Goal: Navigation & Orientation: Find specific page/section

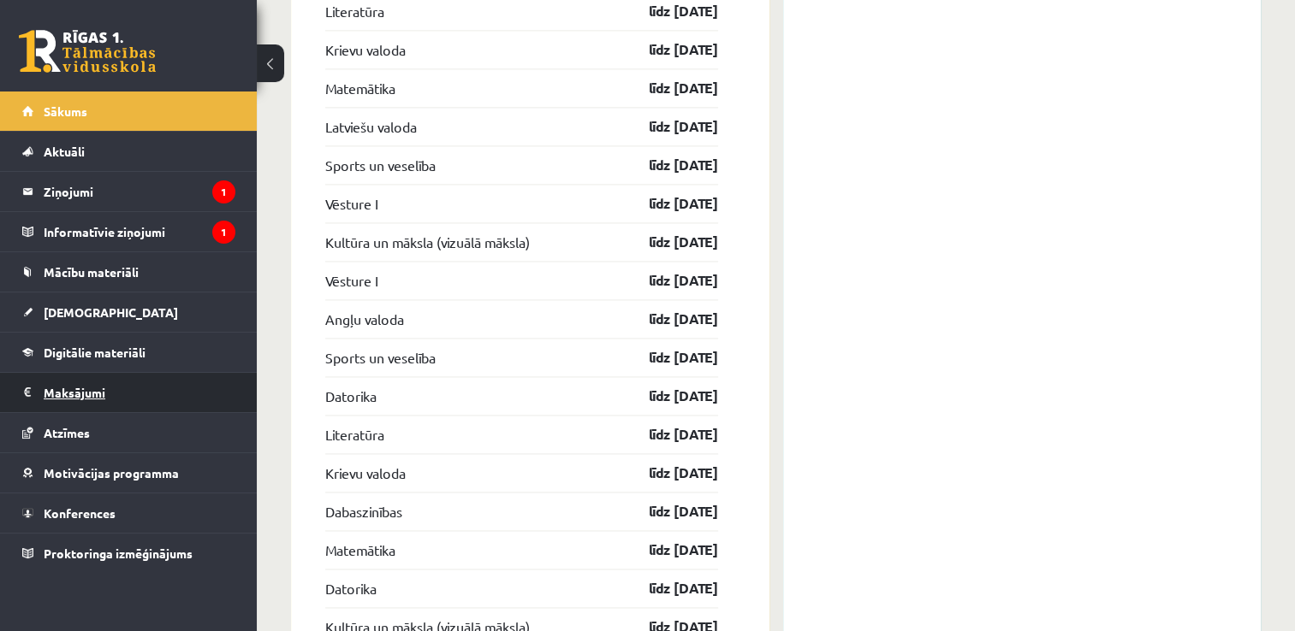
scroll to position [2567, 0]
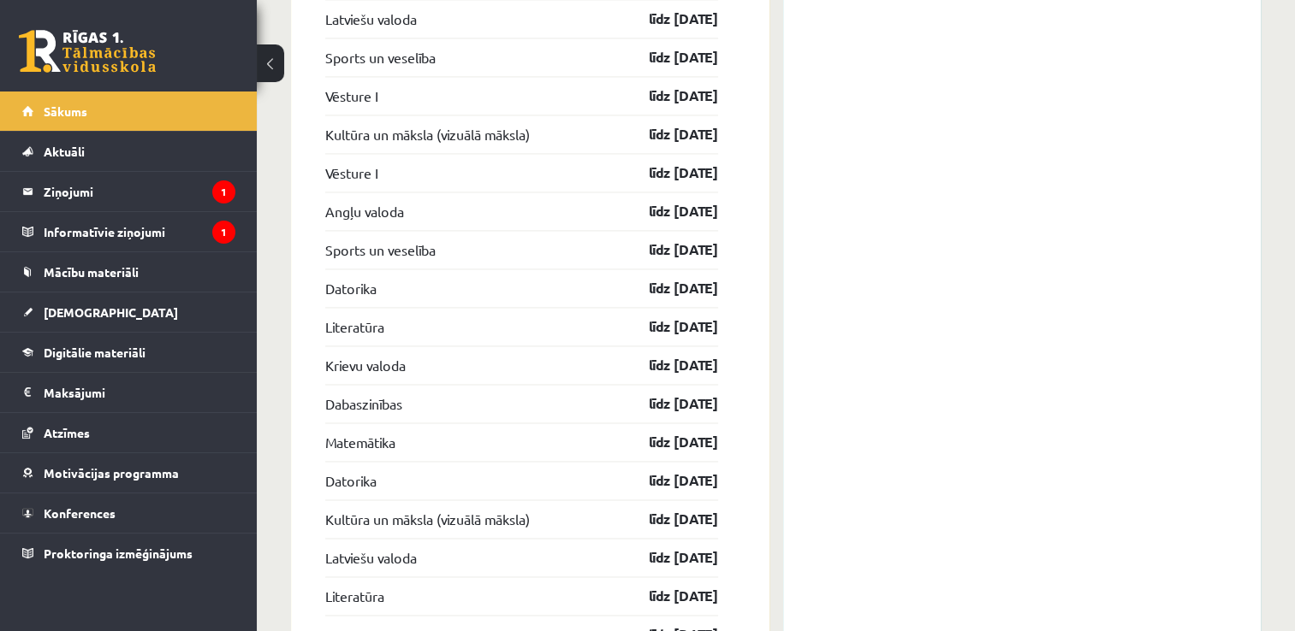
click at [268, 64] on button at bounding box center [270, 63] width 27 height 38
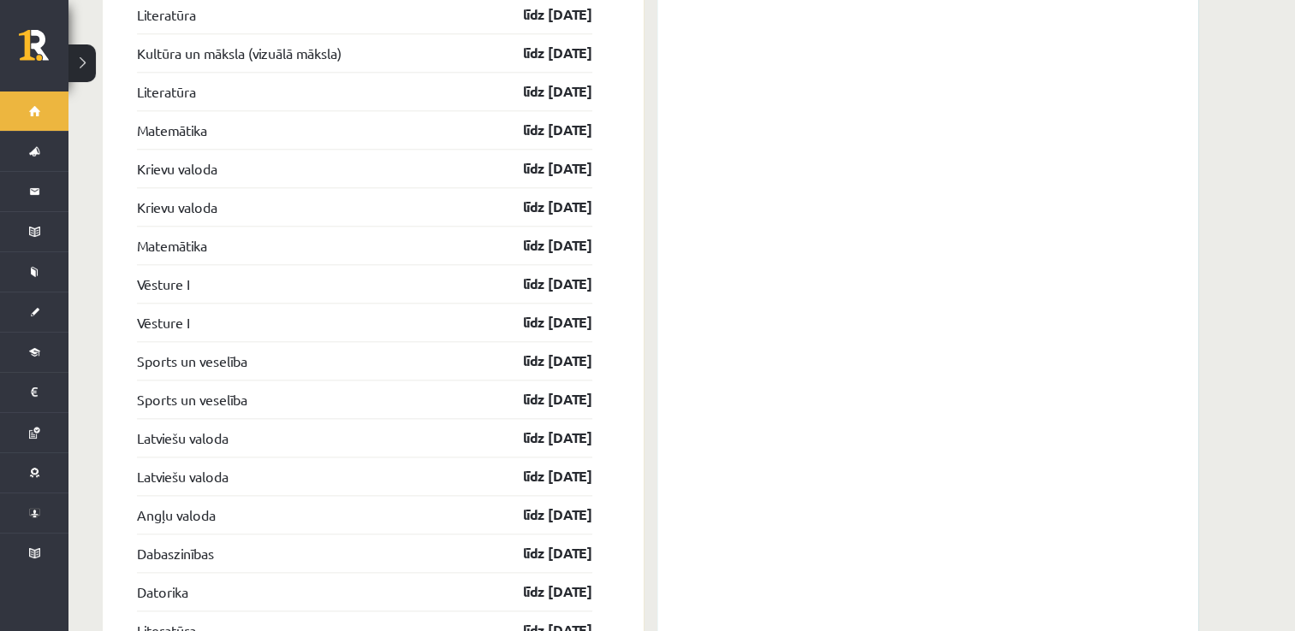
scroll to position [1882, 0]
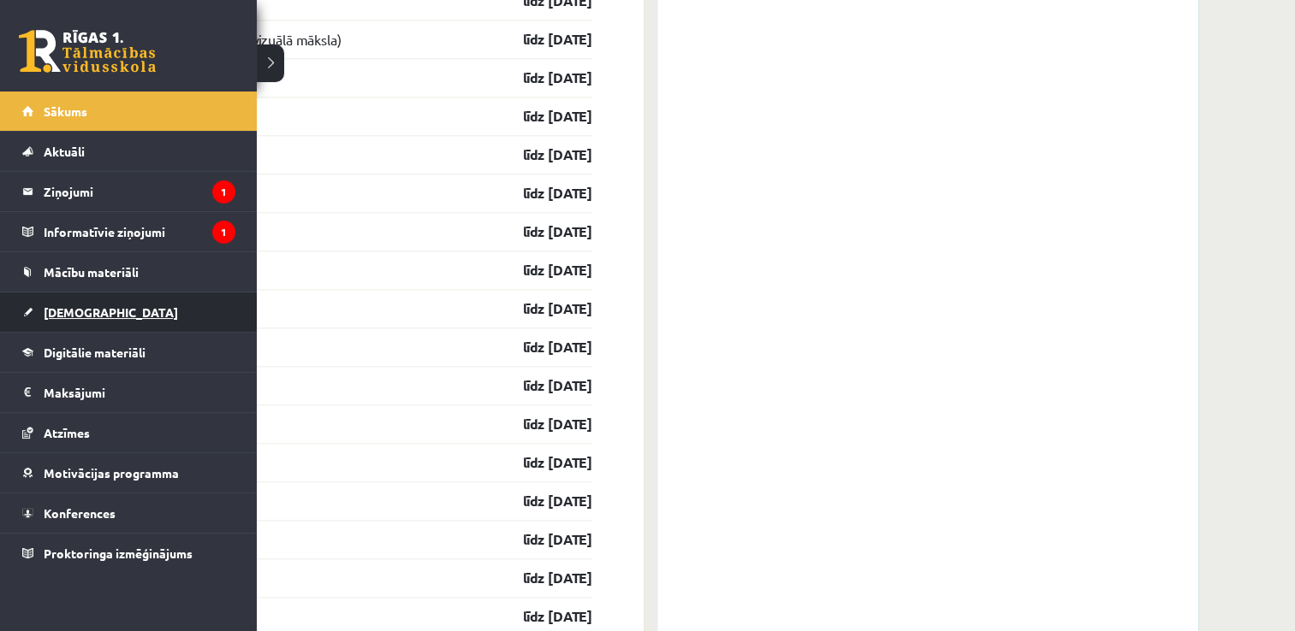
click at [73, 313] on span "[DEMOGRAPHIC_DATA]" at bounding box center [111, 312] width 134 height 15
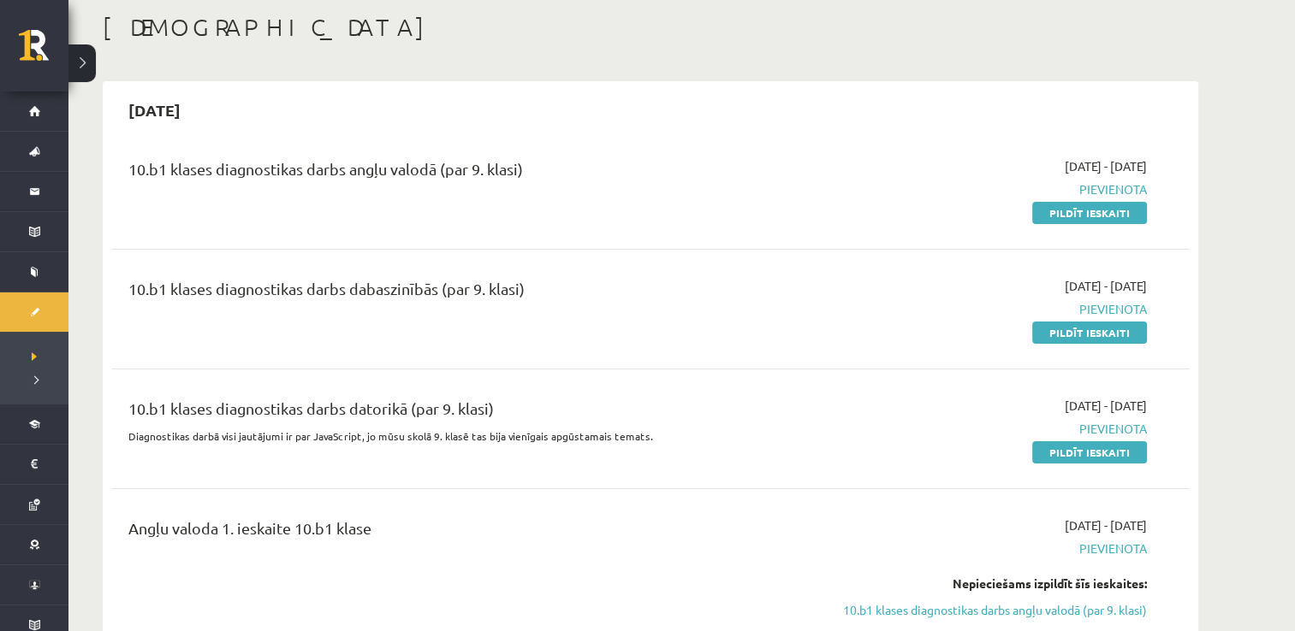
scroll to position [86, 0]
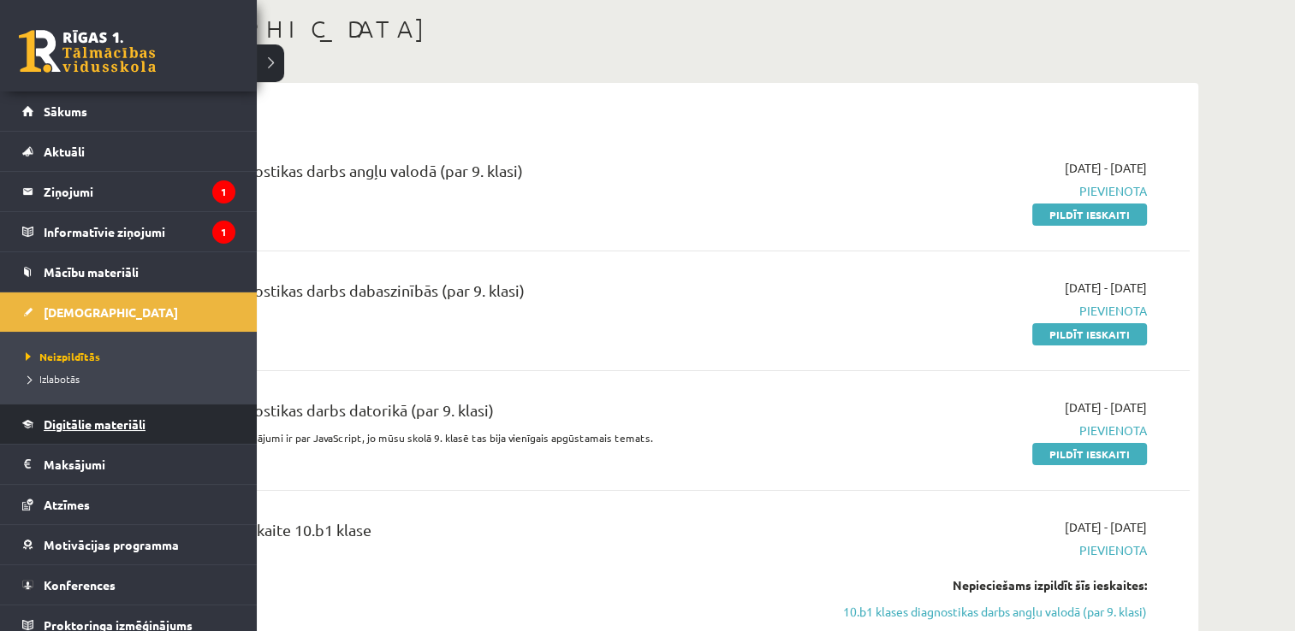
click at [56, 426] on span "Digitālie materiāli" at bounding box center [95, 424] width 102 height 15
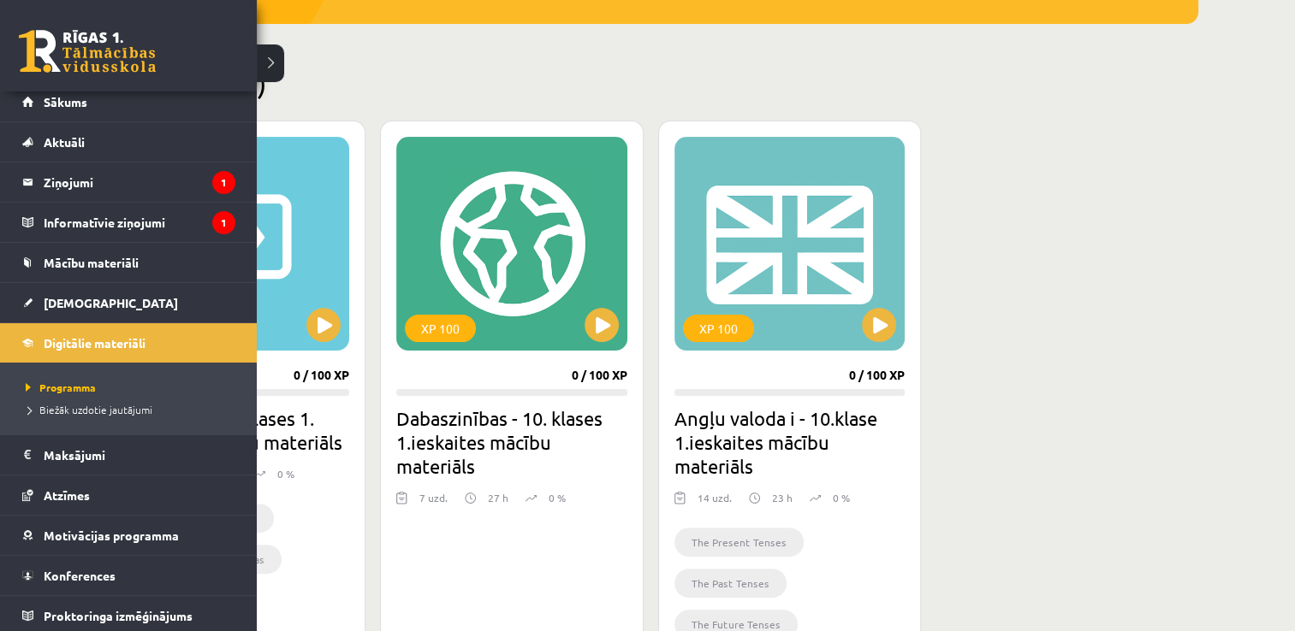
scroll to position [11, 0]
